Goal: Task Accomplishment & Management: Use online tool/utility

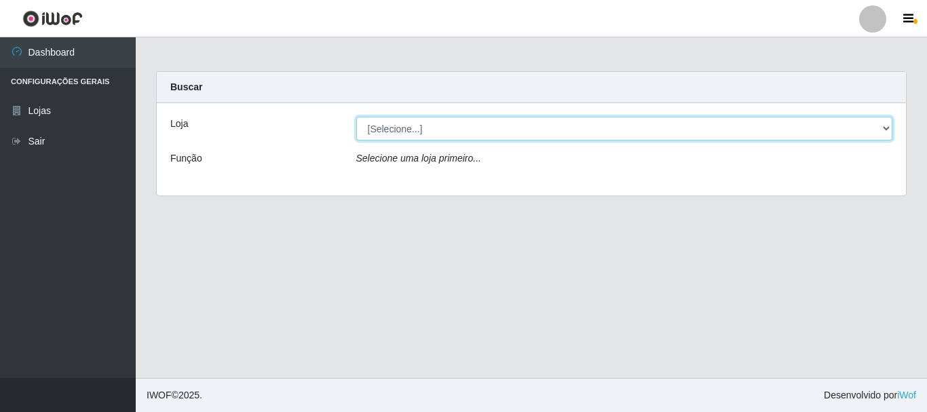
click at [400, 127] on select "[Selecione...] Hiper Queiroz - [GEOGRAPHIC_DATA]" at bounding box center [624, 129] width 537 height 24
select select "514"
click at [356, 117] on select "[Selecione...] Hiper Queiroz - [GEOGRAPHIC_DATA]" at bounding box center [624, 129] width 537 height 24
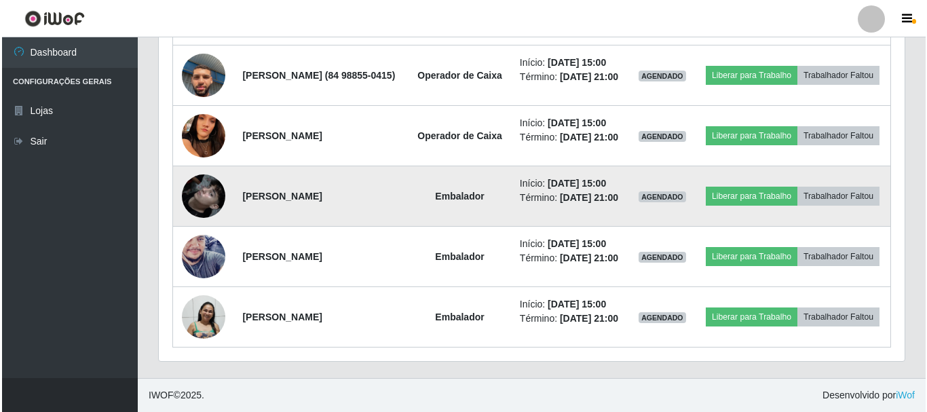
scroll to position [893, 0]
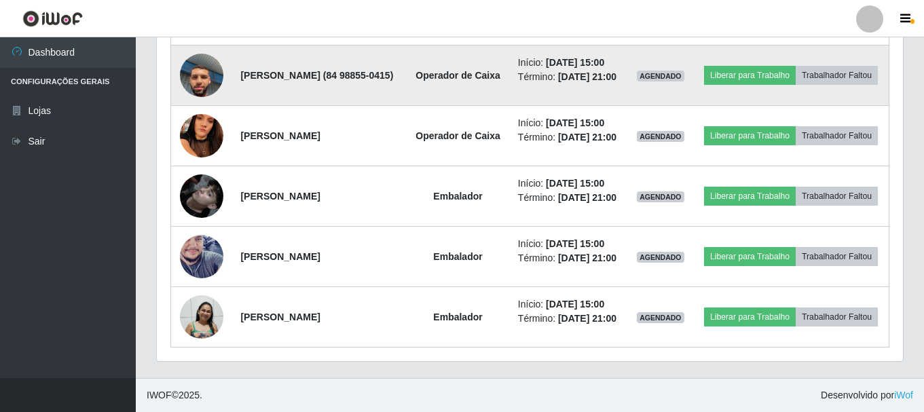
click at [204, 114] on img at bounding box center [201, 75] width 43 height 77
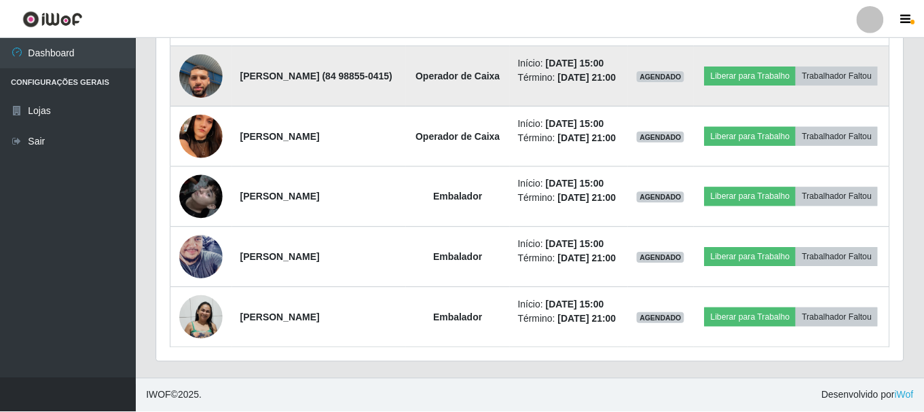
scroll to position [282, 739]
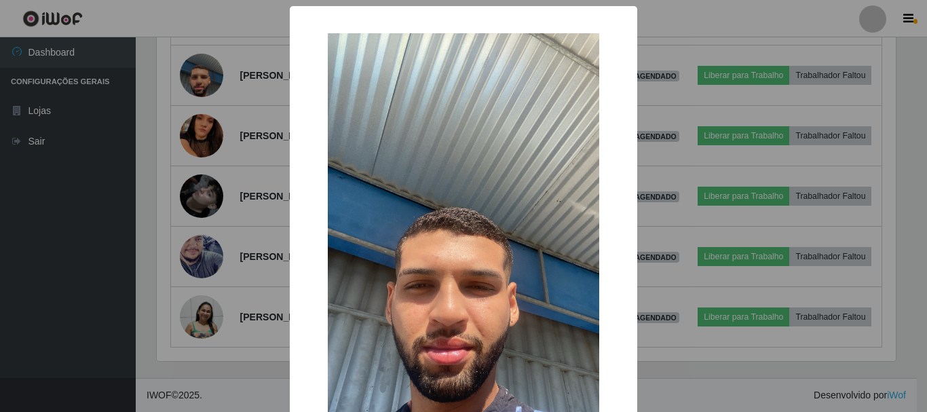
click at [675, 193] on div "× OK Cancel" at bounding box center [463, 206] width 927 height 412
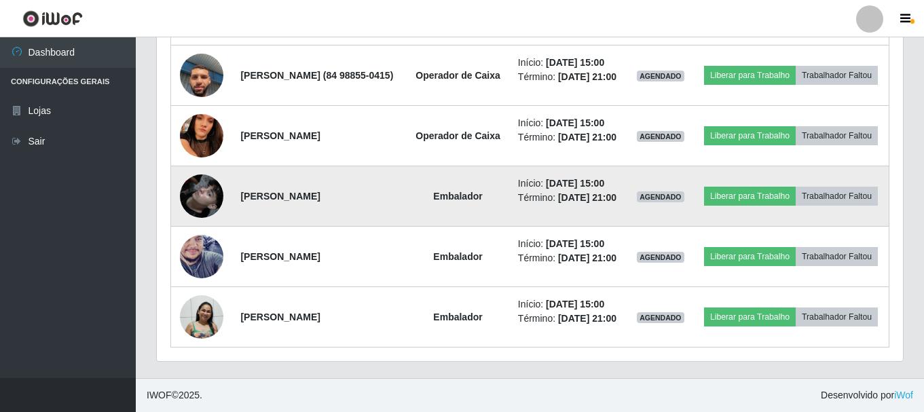
scroll to position [1096, 0]
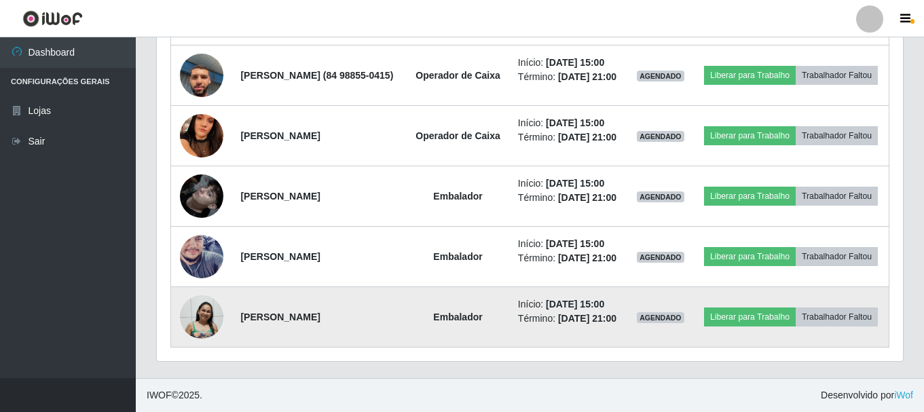
click at [201, 300] on img at bounding box center [201, 317] width 43 height 45
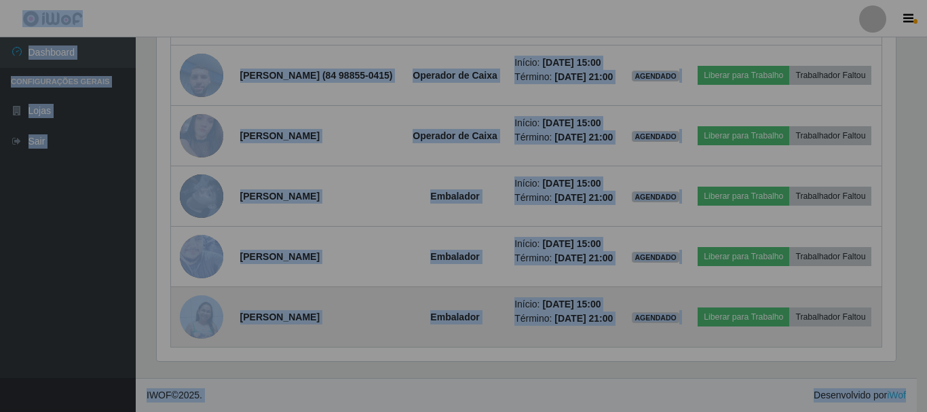
scroll to position [282, 746]
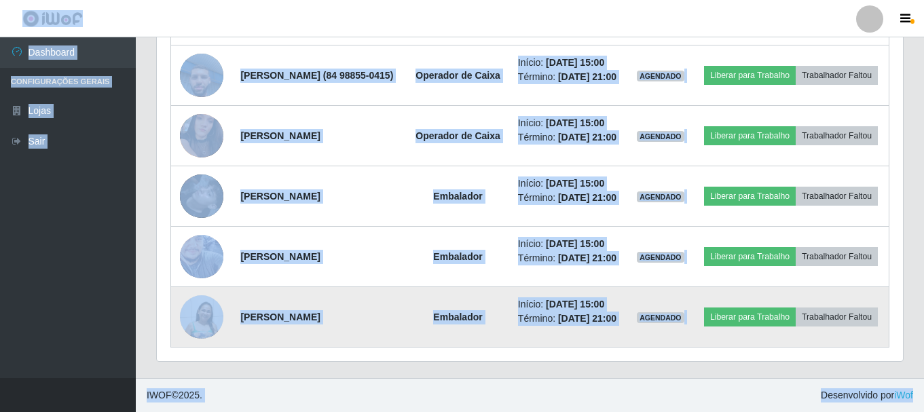
click at [202, 307] on img at bounding box center [201, 317] width 43 height 45
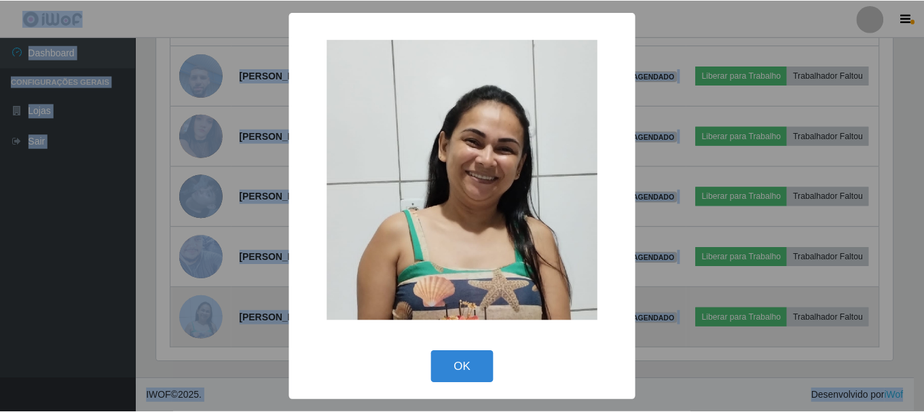
scroll to position [282, 739]
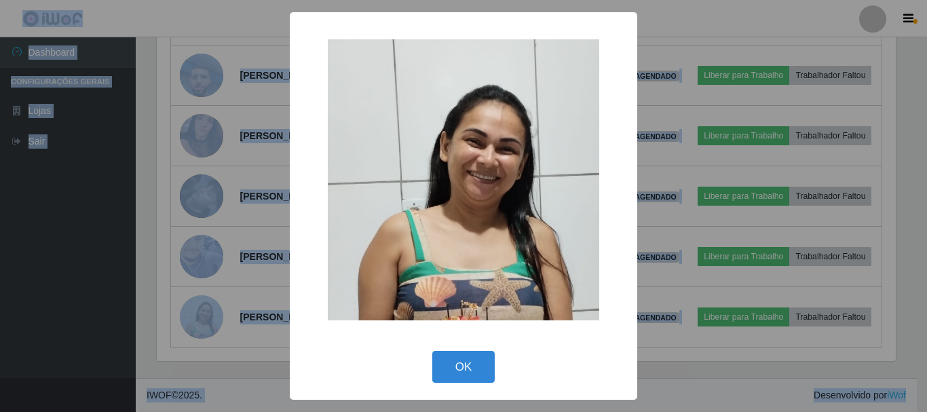
click at [220, 154] on div "× OK Cancel" at bounding box center [463, 206] width 927 height 412
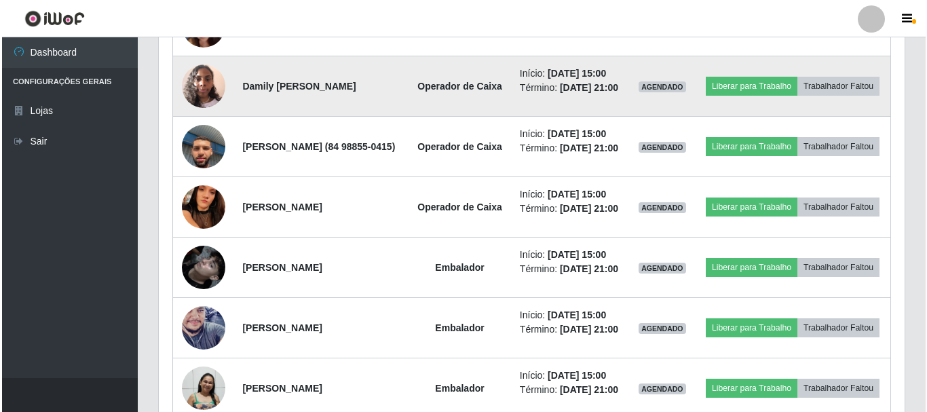
scroll to position [757, 0]
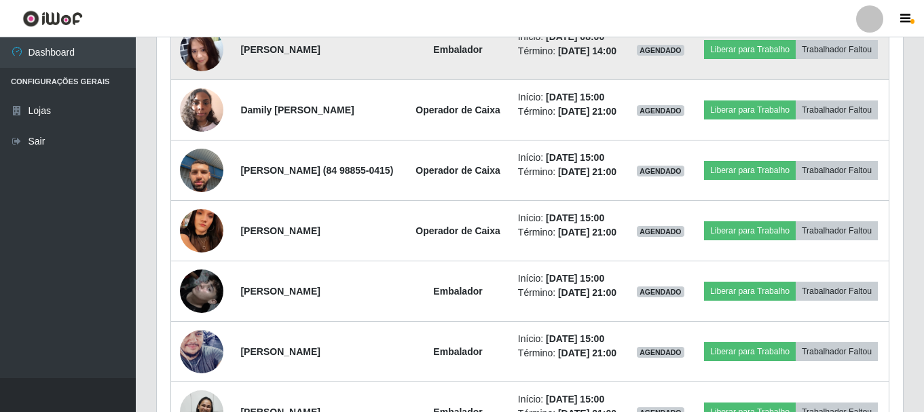
click at [202, 98] on img at bounding box center [201, 49] width 43 height 97
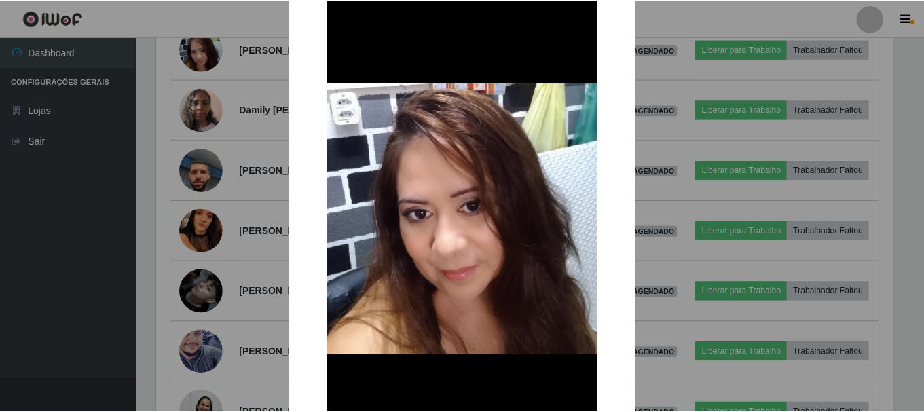
scroll to position [136, 0]
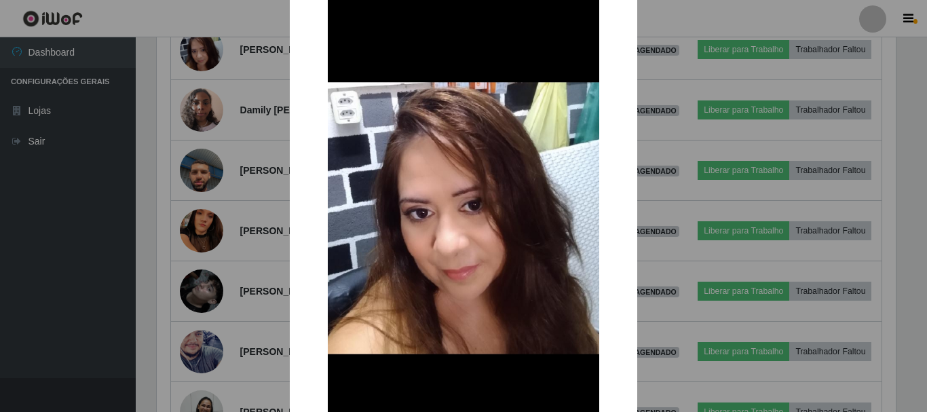
click at [697, 200] on div "× OK Cancel" at bounding box center [463, 206] width 927 height 412
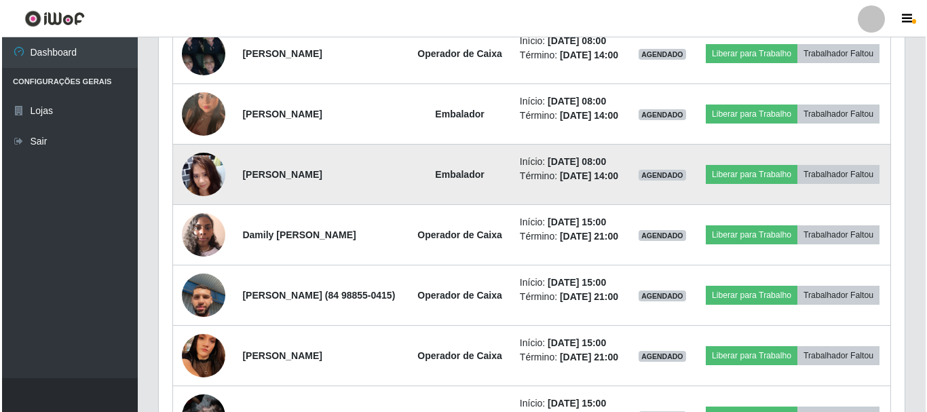
scroll to position [621, 0]
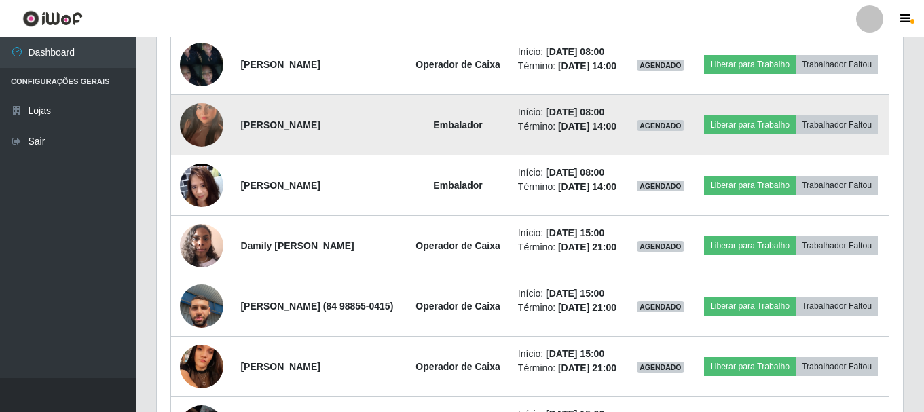
click at [198, 164] on img at bounding box center [201, 124] width 43 height 77
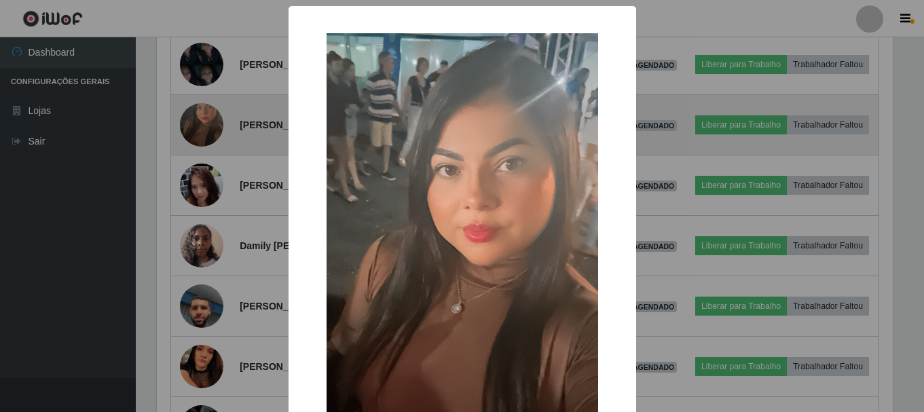
scroll to position [282, 739]
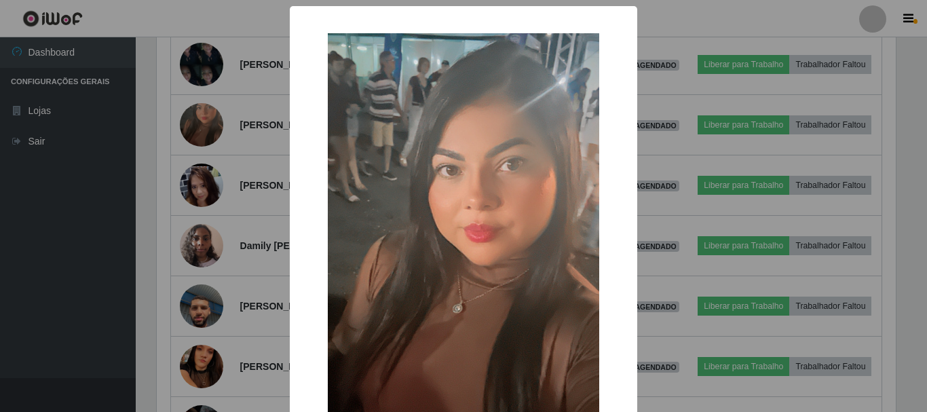
click at [204, 169] on div "× OK Cancel" at bounding box center [463, 206] width 927 height 412
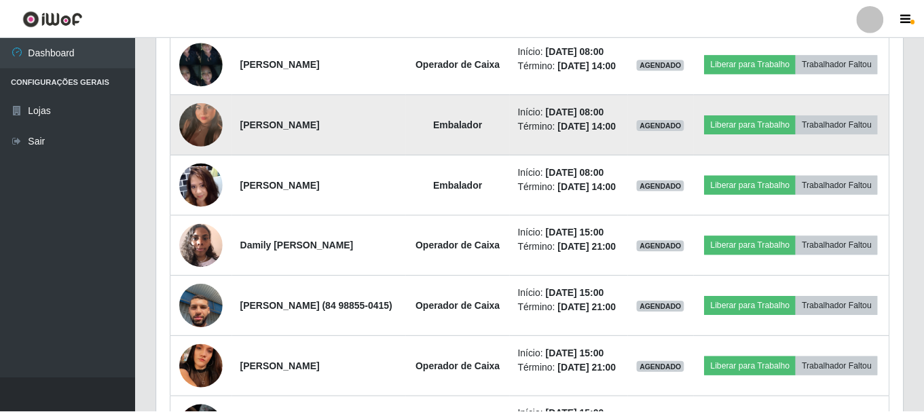
scroll to position [0, 0]
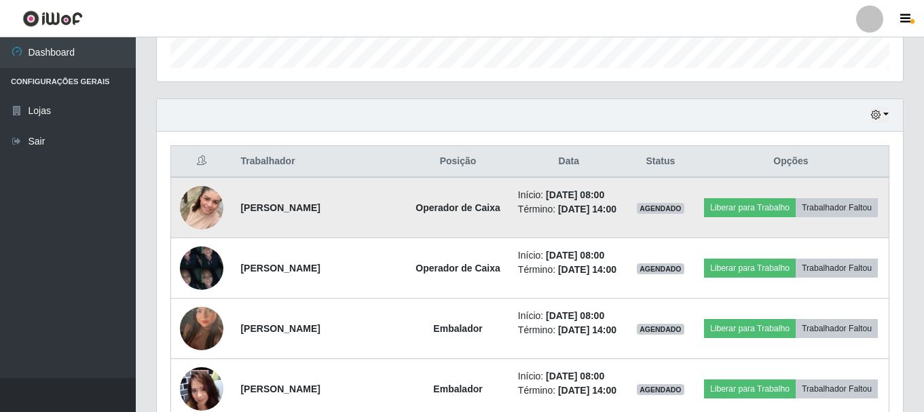
click at [196, 217] on img at bounding box center [201, 207] width 43 height 77
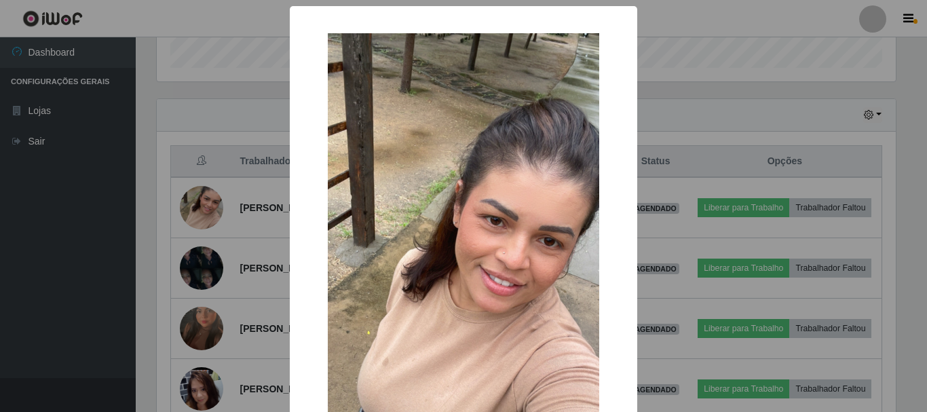
click at [226, 156] on div "× OK Cancel" at bounding box center [463, 206] width 927 height 412
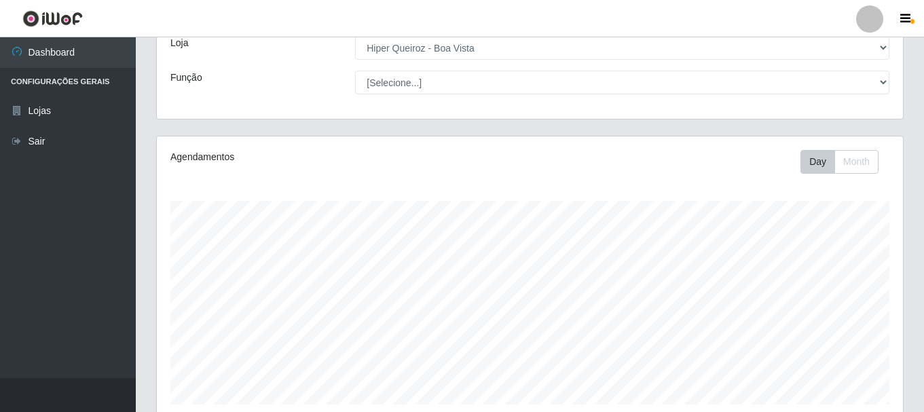
scroll to position [204, 0]
